Goal: Obtain resource: Obtain resource

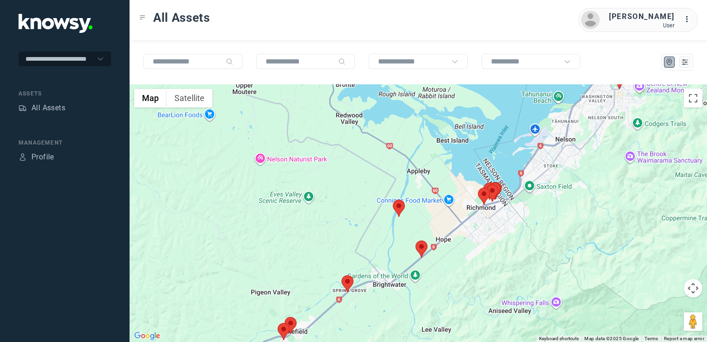
click at [422, 251] on img at bounding box center [422, 248] width 12 height 17
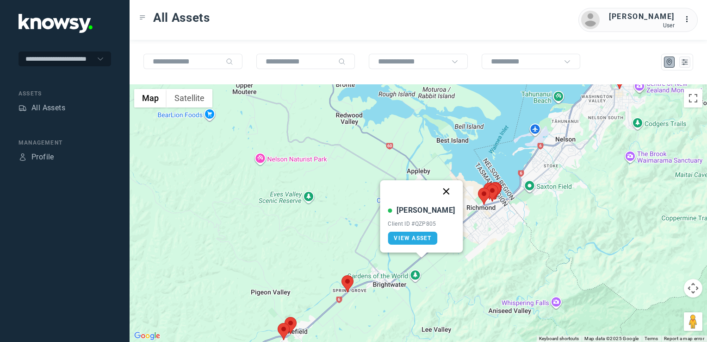
click at [440, 193] on button "Close" at bounding box center [447, 191] width 22 height 22
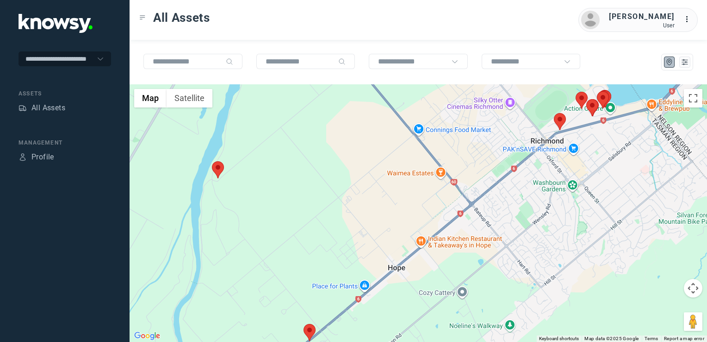
click at [563, 119] on img at bounding box center [560, 121] width 12 height 17
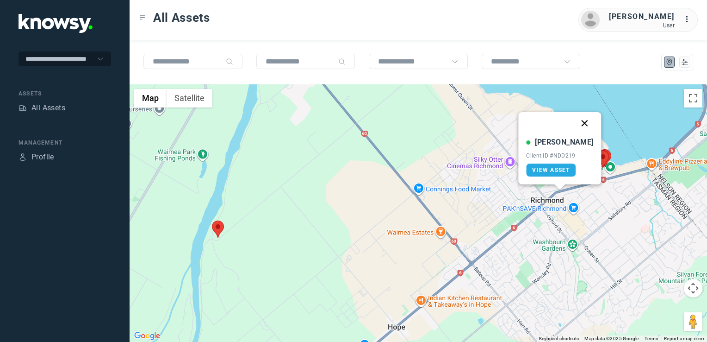
click at [574, 121] on button "Close" at bounding box center [585, 123] width 22 height 22
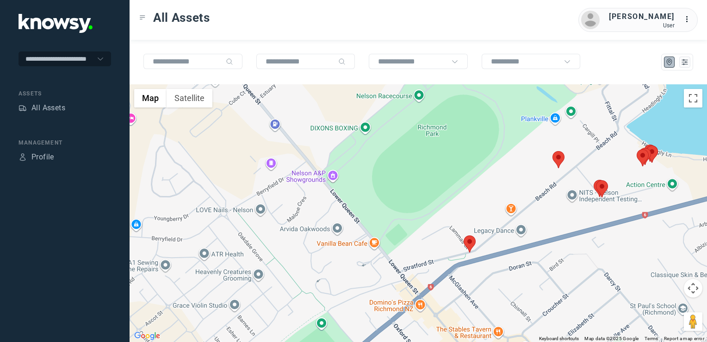
click at [601, 186] on img at bounding box center [602, 188] width 12 height 17
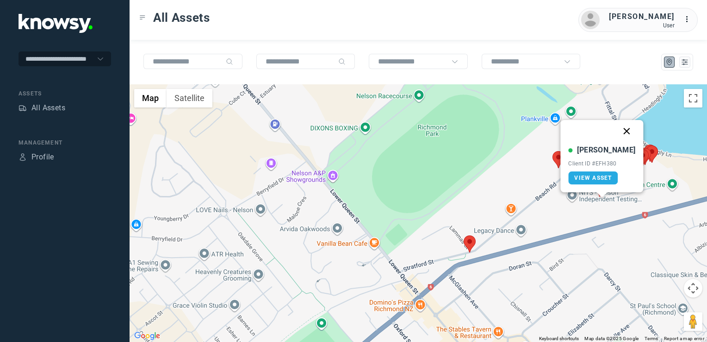
click at [616, 134] on button "Close" at bounding box center [627, 131] width 22 height 22
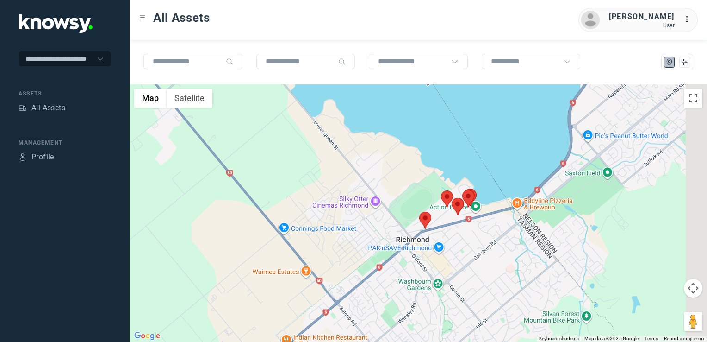
drag, startPoint x: 635, startPoint y: 206, endPoint x: 509, endPoint y: 254, distance: 134.2
click at [505, 250] on div at bounding box center [419, 212] width 578 height 257
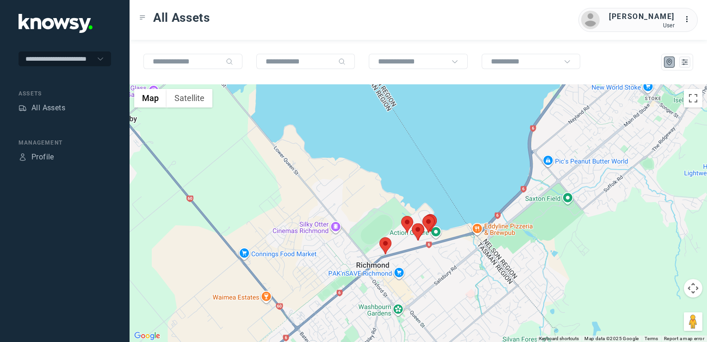
drag, startPoint x: 543, startPoint y: 216, endPoint x: 511, endPoint y: 257, distance: 52.8
click at [511, 257] on div at bounding box center [419, 212] width 578 height 257
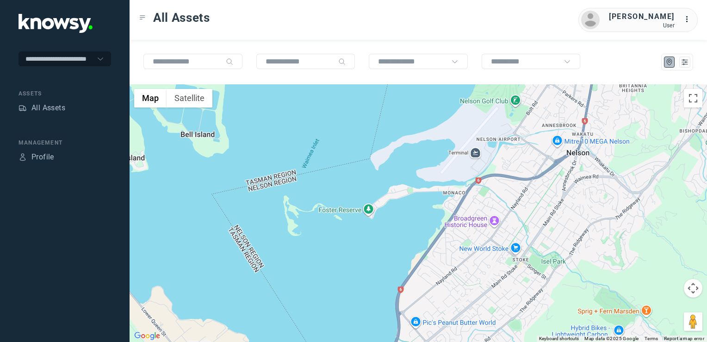
click at [497, 256] on div at bounding box center [419, 212] width 578 height 257
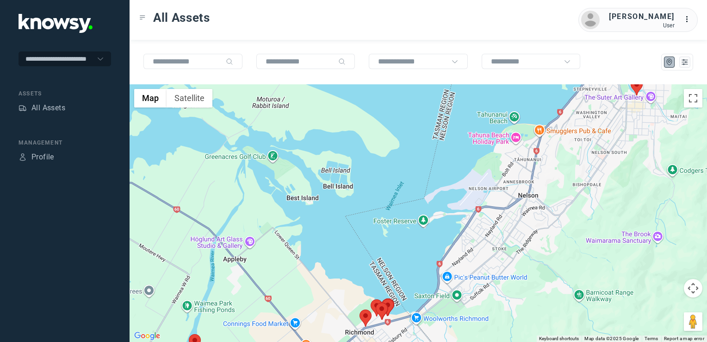
drag, startPoint x: 504, startPoint y: 202, endPoint x: 506, endPoint y: 206, distance: 4.8
click at [504, 205] on div at bounding box center [419, 212] width 578 height 257
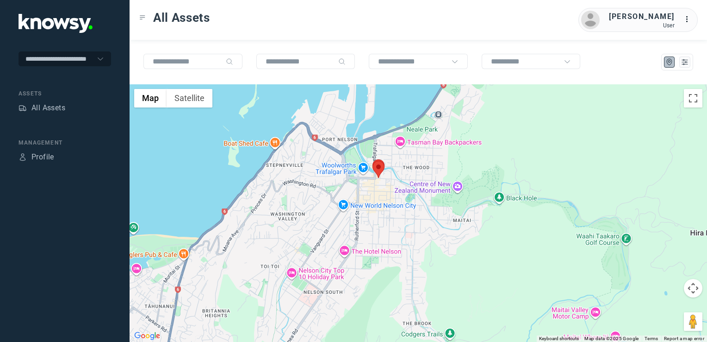
drag, startPoint x: 271, startPoint y: 218, endPoint x: 341, endPoint y: 154, distance: 94.4
click at [333, 154] on div at bounding box center [419, 212] width 578 height 257
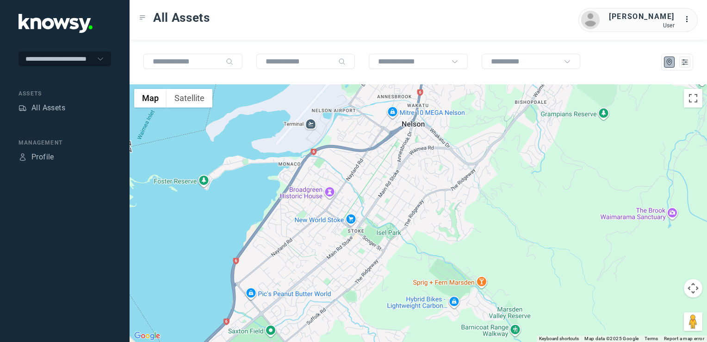
click at [346, 148] on div at bounding box center [419, 212] width 578 height 257
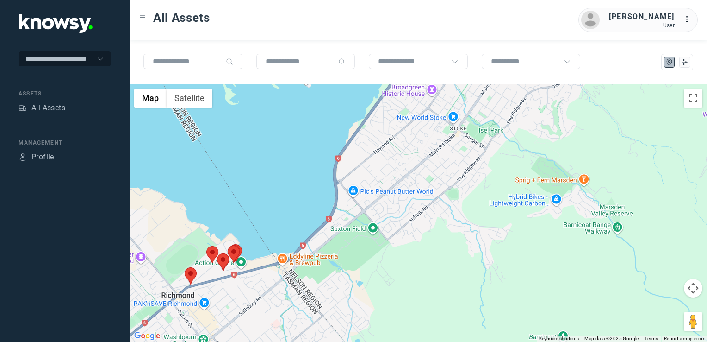
click at [373, 168] on div at bounding box center [419, 212] width 578 height 257
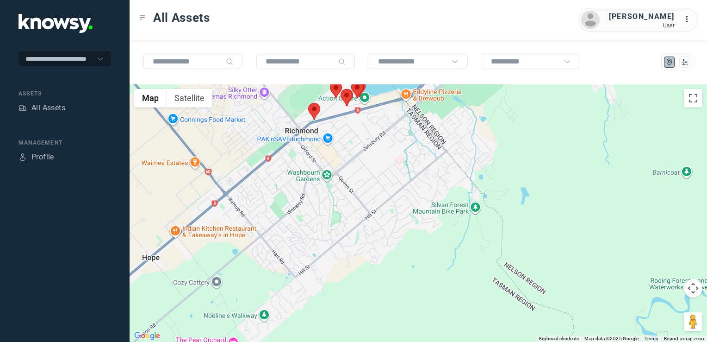
drag, startPoint x: 313, startPoint y: 203, endPoint x: 330, endPoint y: 188, distance: 22.3
click at [328, 188] on div at bounding box center [419, 212] width 578 height 257
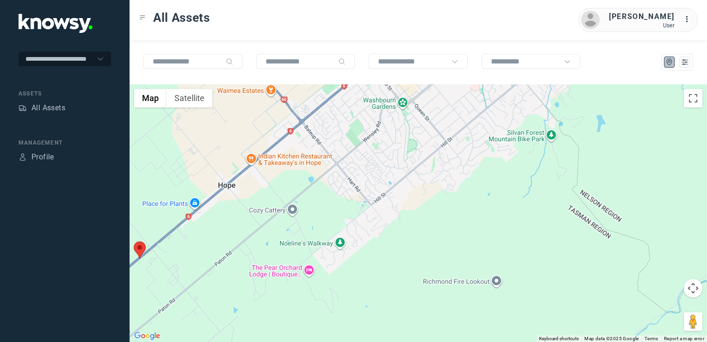
drag, startPoint x: 322, startPoint y: 190, endPoint x: 383, endPoint y: 175, distance: 63.4
click at [378, 169] on div at bounding box center [419, 212] width 578 height 257
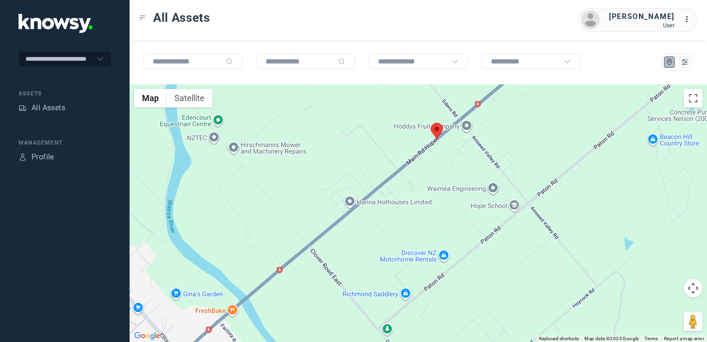
click at [431, 132] on img at bounding box center [437, 131] width 12 height 17
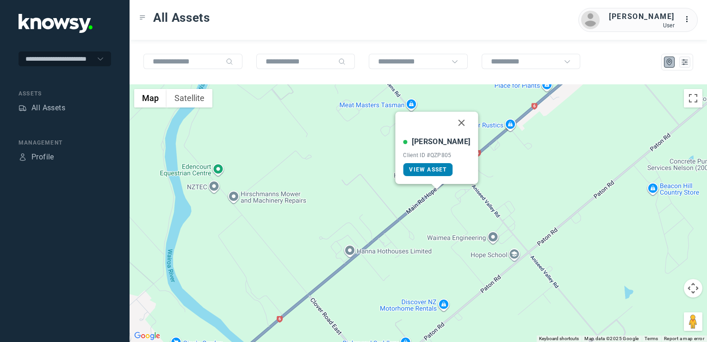
click at [441, 164] on link "View Asset" at bounding box center [428, 169] width 50 height 13
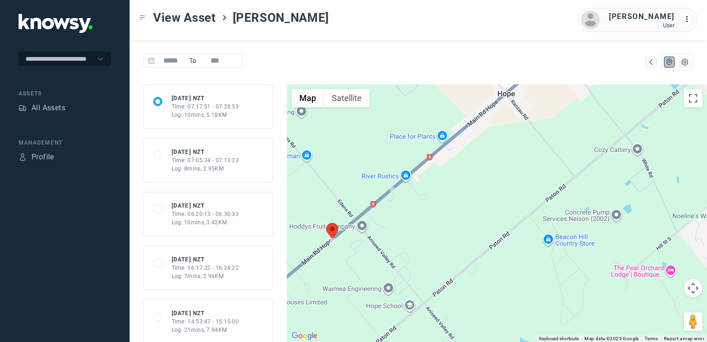
drag, startPoint x: 430, startPoint y: 267, endPoint x: 505, endPoint y: 200, distance: 100.0
click at [505, 200] on div at bounding box center [497, 212] width 420 height 257
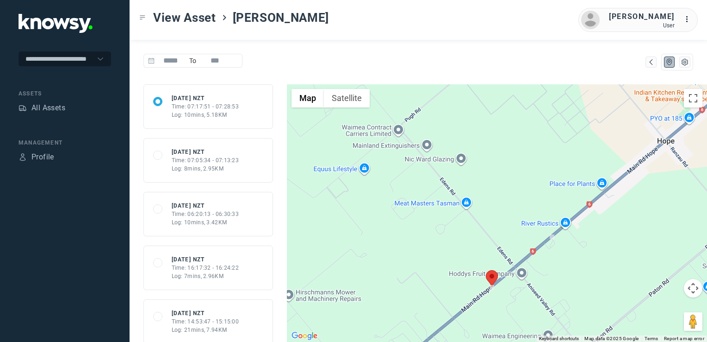
drag, startPoint x: 426, startPoint y: 225, endPoint x: 589, endPoint y: 270, distance: 169.1
click at [589, 270] on div at bounding box center [497, 212] width 420 height 257
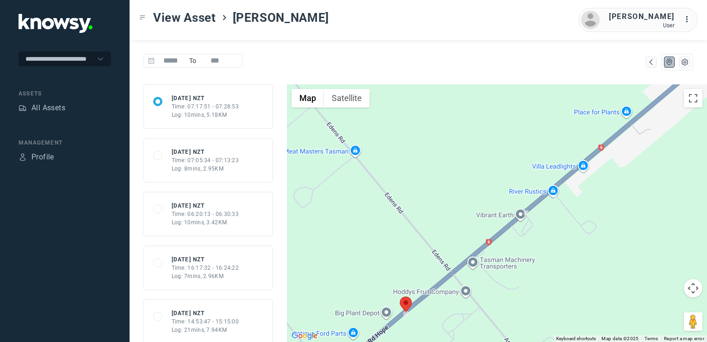
drag, startPoint x: 584, startPoint y: 247, endPoint x: 555, endPoint y: 299, distance: 60.1
click at [552, 303] on div at bounding box center [497, 212] width 420 height 257
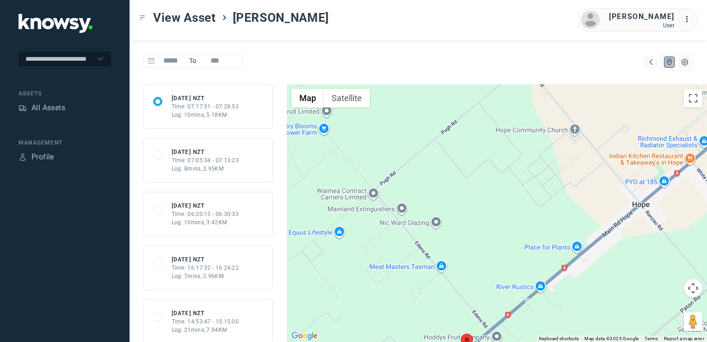
drag, startPoint x: 515, startPoint y: 249, endPoint x: 562, endPoint y: 206, distance: 63.2
click at [536, 223] on div at bounding box center [497, 212] width 420 height 257
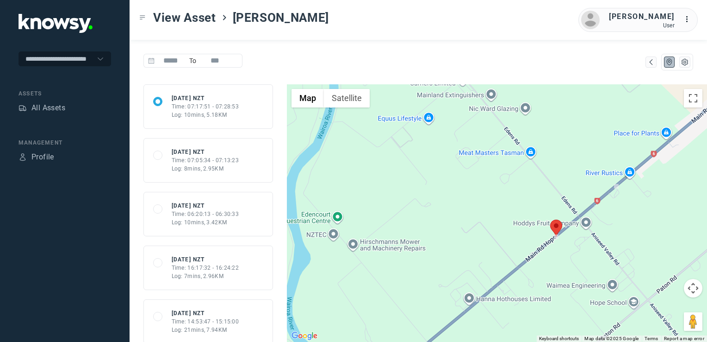
drag, startPoint x: 531, startPoint y: 256, endPoint x: 530, endPoint y: 177, distance: 78.2
click at [524, 191] on div at bounding box center [497, 212] width 420 height 257
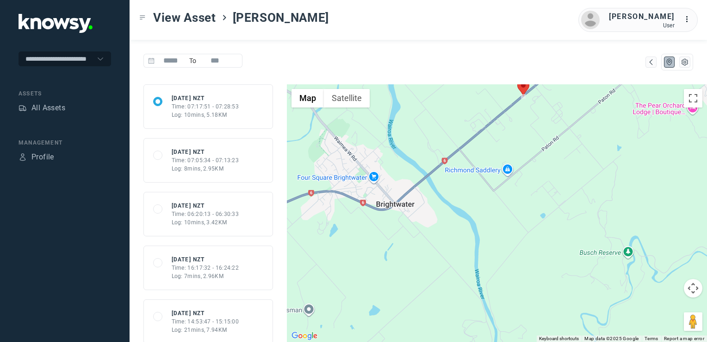
click at [495, 233] on div at bounding box center [497, 212] width 420 height 257
